Goal: Information Seeking & Learning: Check status

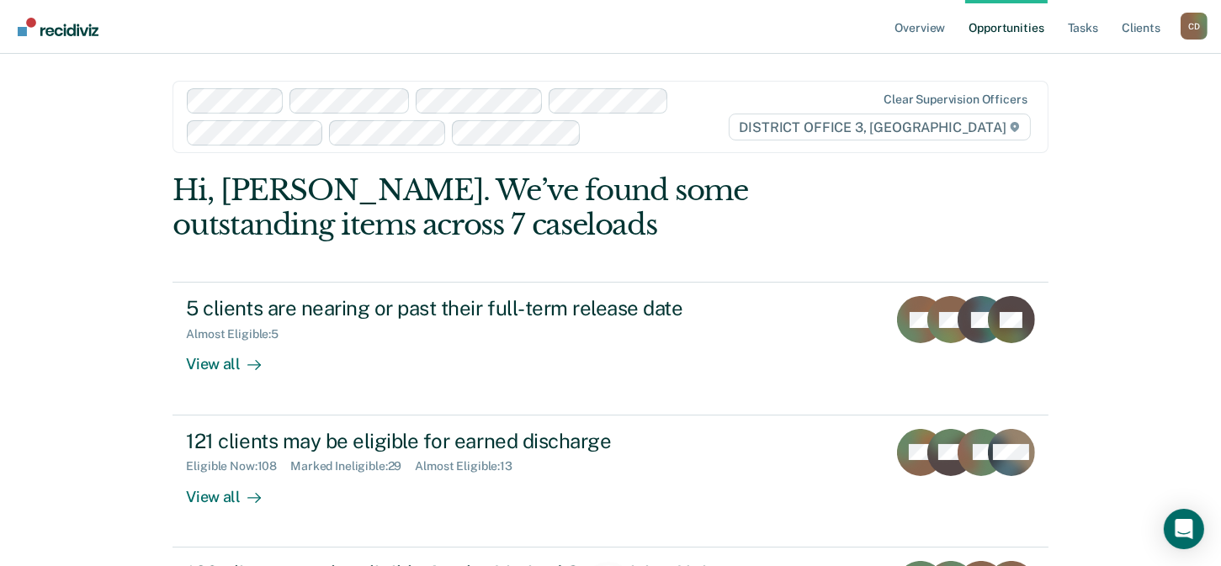
click at [1187, 18] on div "C D" at bounding box center [1194, 26] width 27 height 27
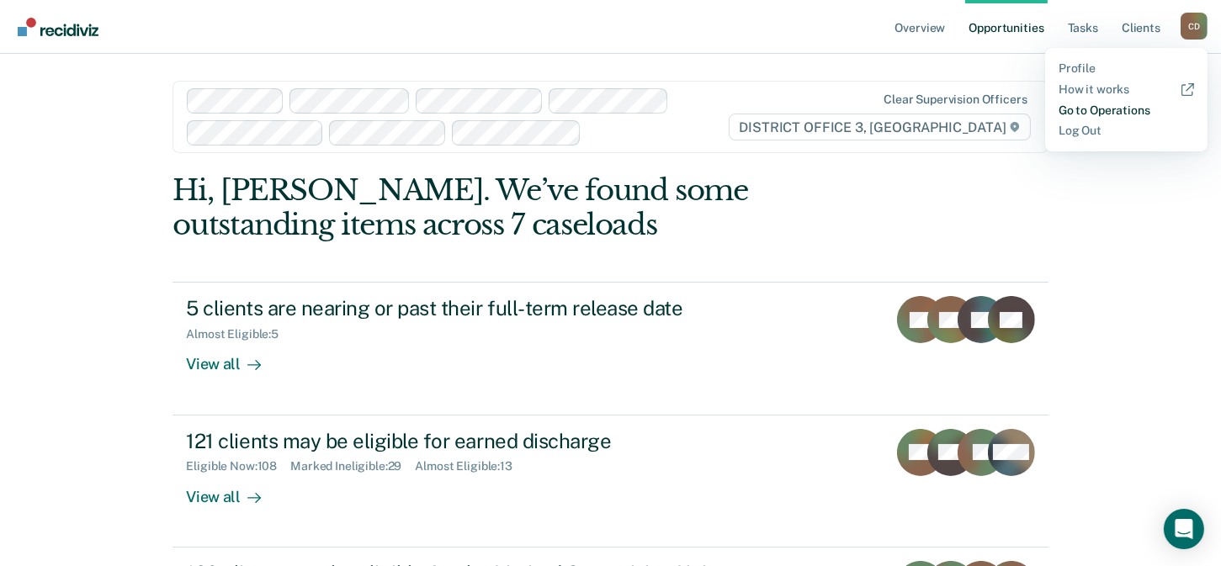
click at [1113, 109] on link "Go to Operations" at bounding box center [1126, 111] width 135 height 14
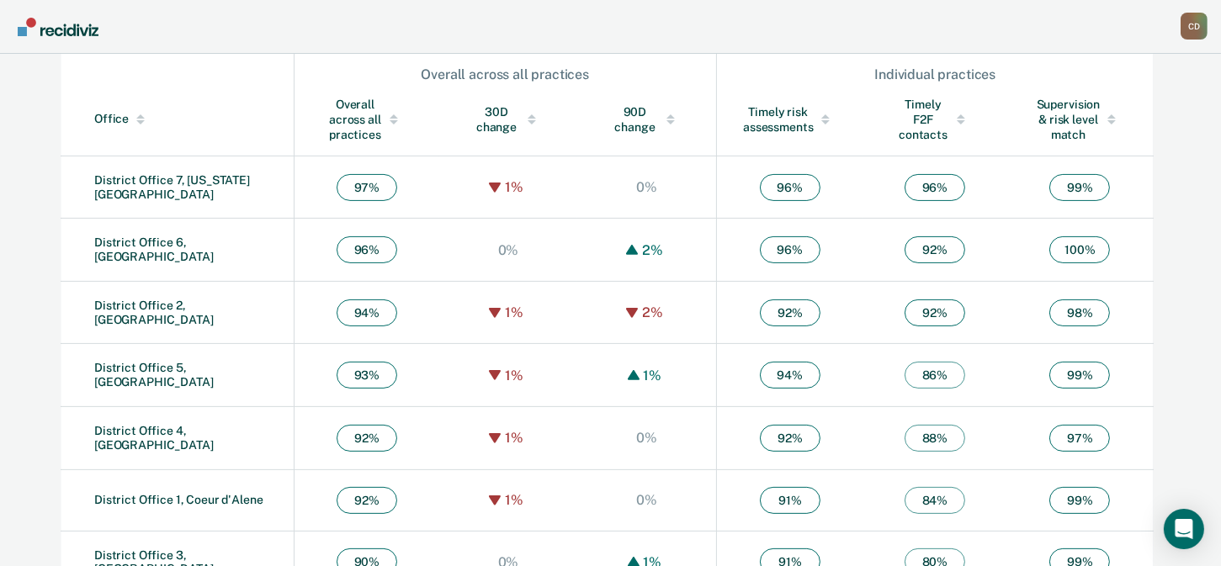
scroll to position [619, 0]
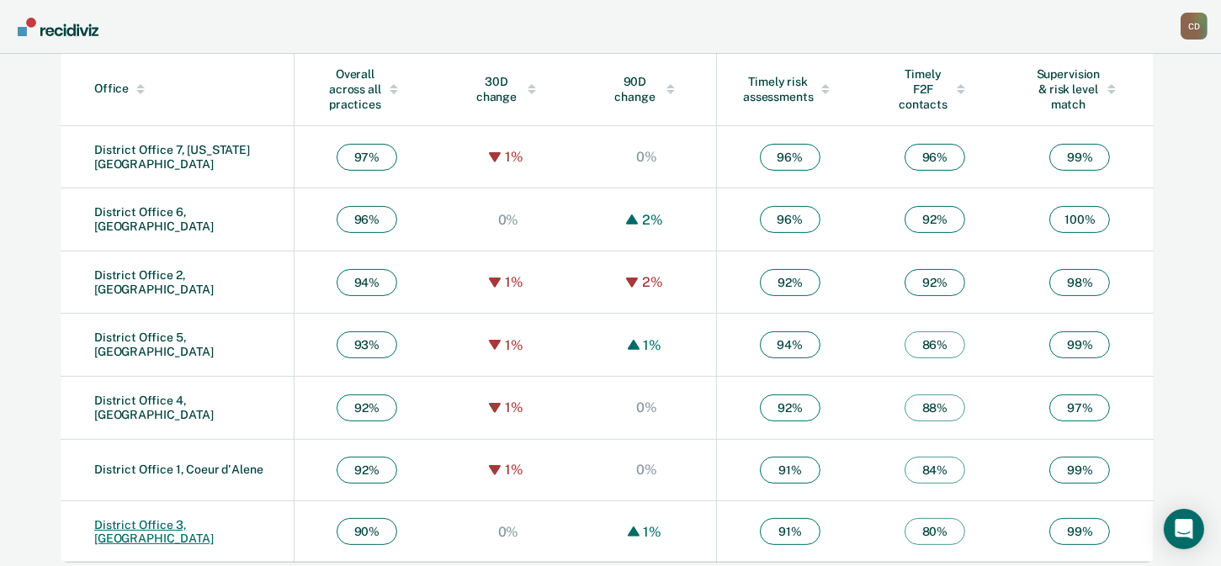
click at [149, 522] on link "District Office 3, [GEOGRAPHIC_DATA]" at bounding box center [153, 532] width 119 height 28
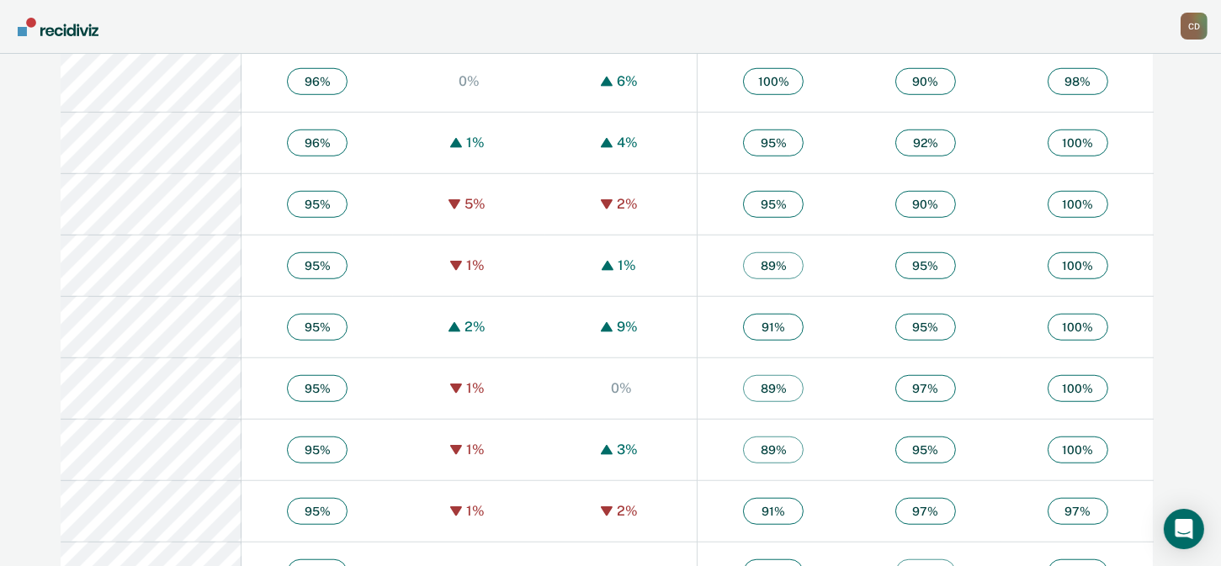
scroll to position [1767, 0]
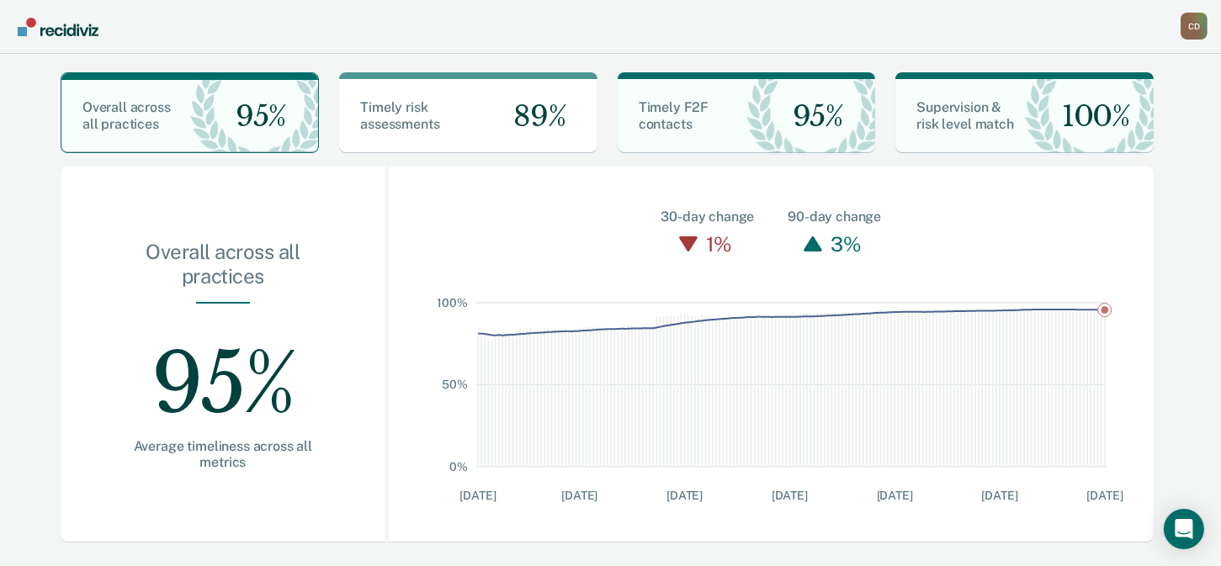
scroll to position [75, 0]
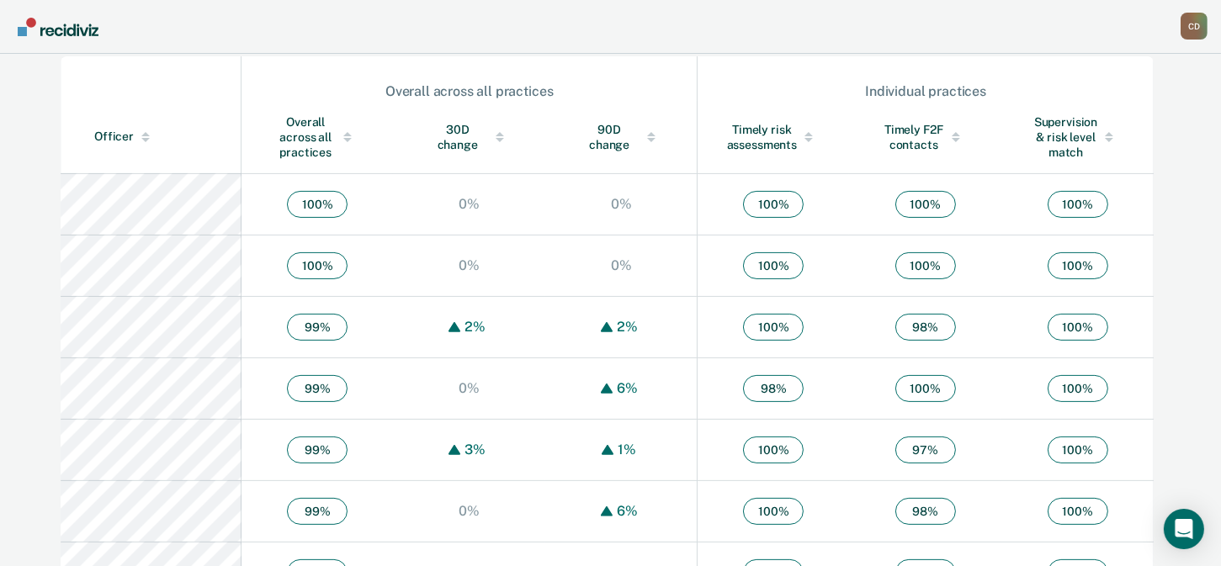
scroll to position [667, 0]
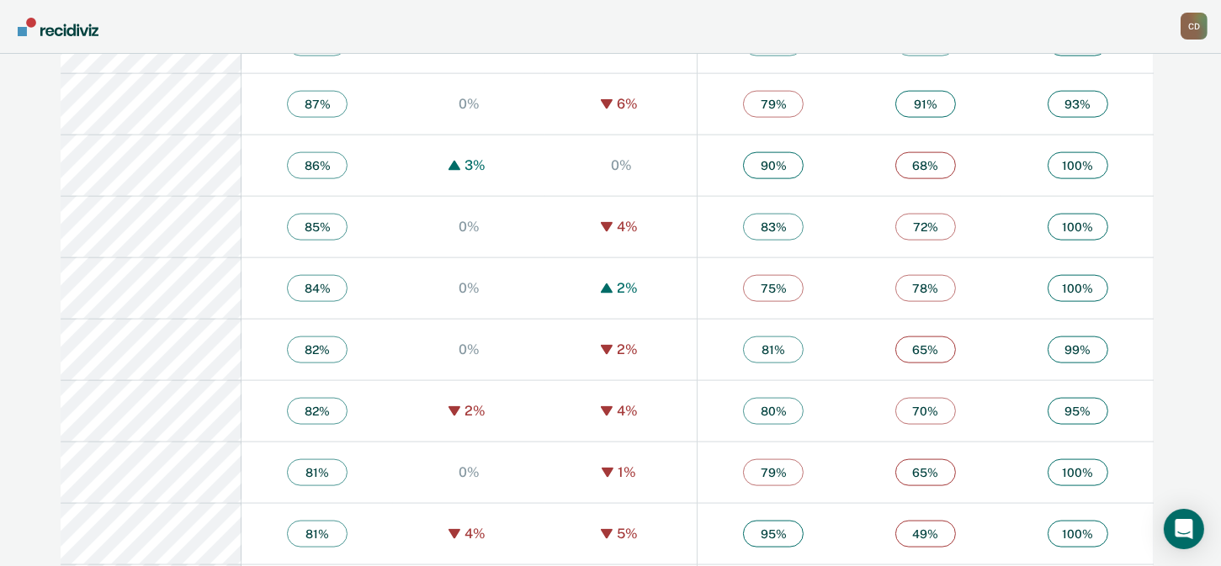
scroll to position [3040, 0]
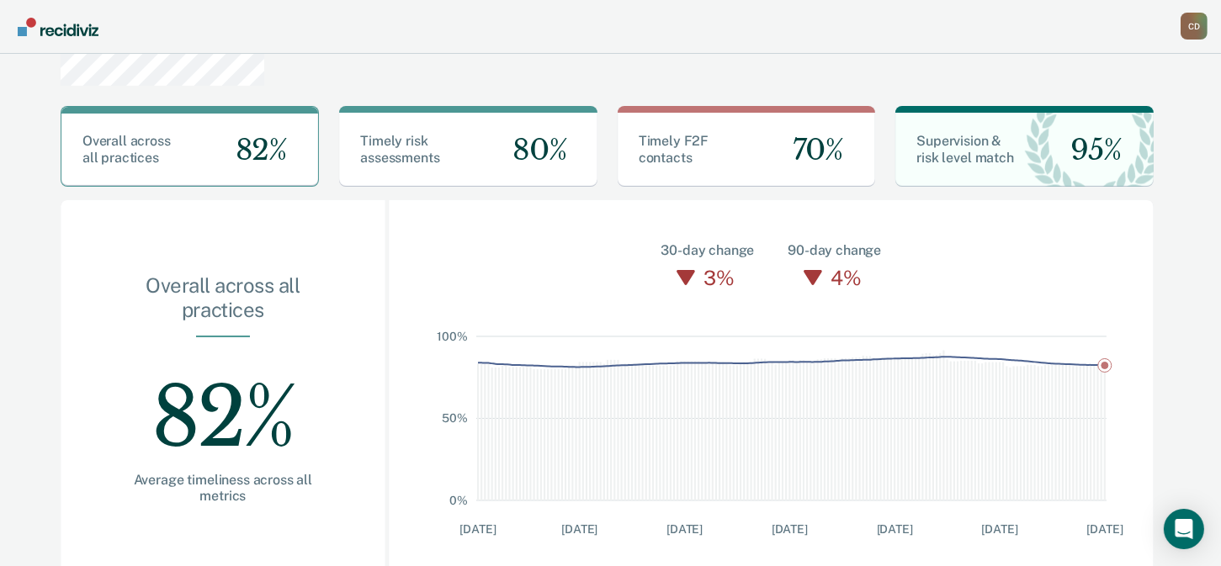
scroll to position [33, 0]
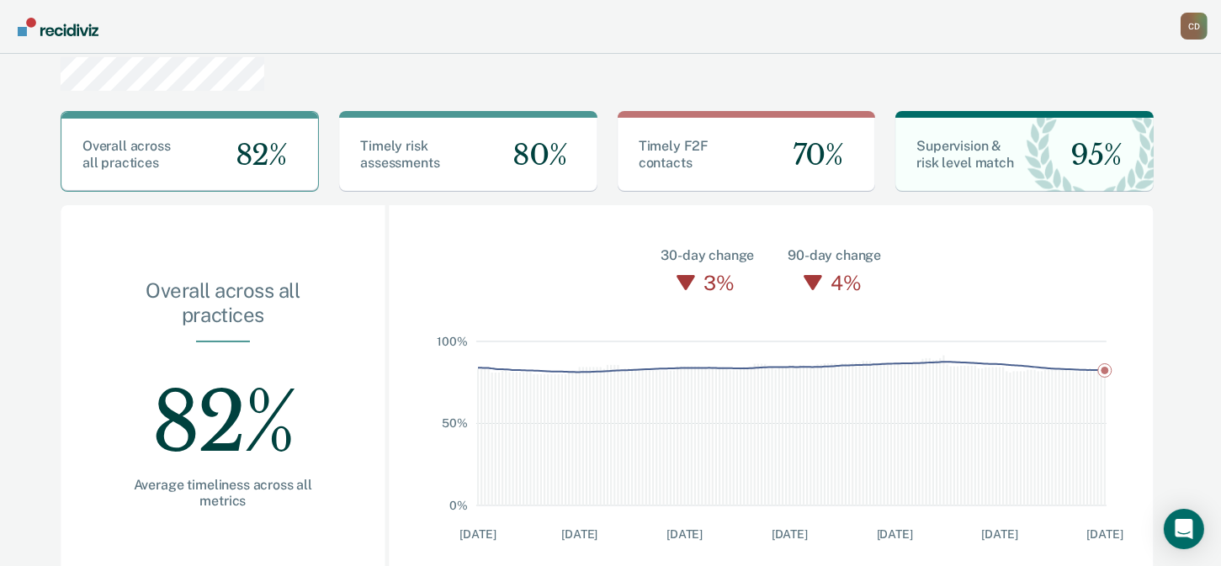
click at [222, 395] on div "82%" at bounding box center [222, 410] width 217 height 135
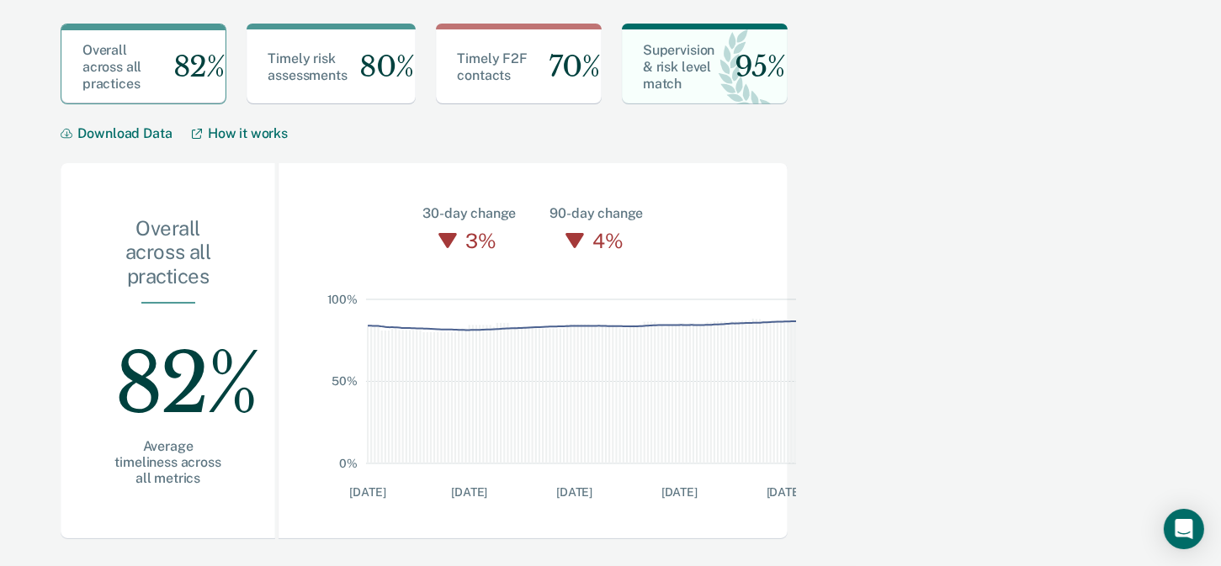
scroll to position [0, 0]
